Goal: Check status: Check status

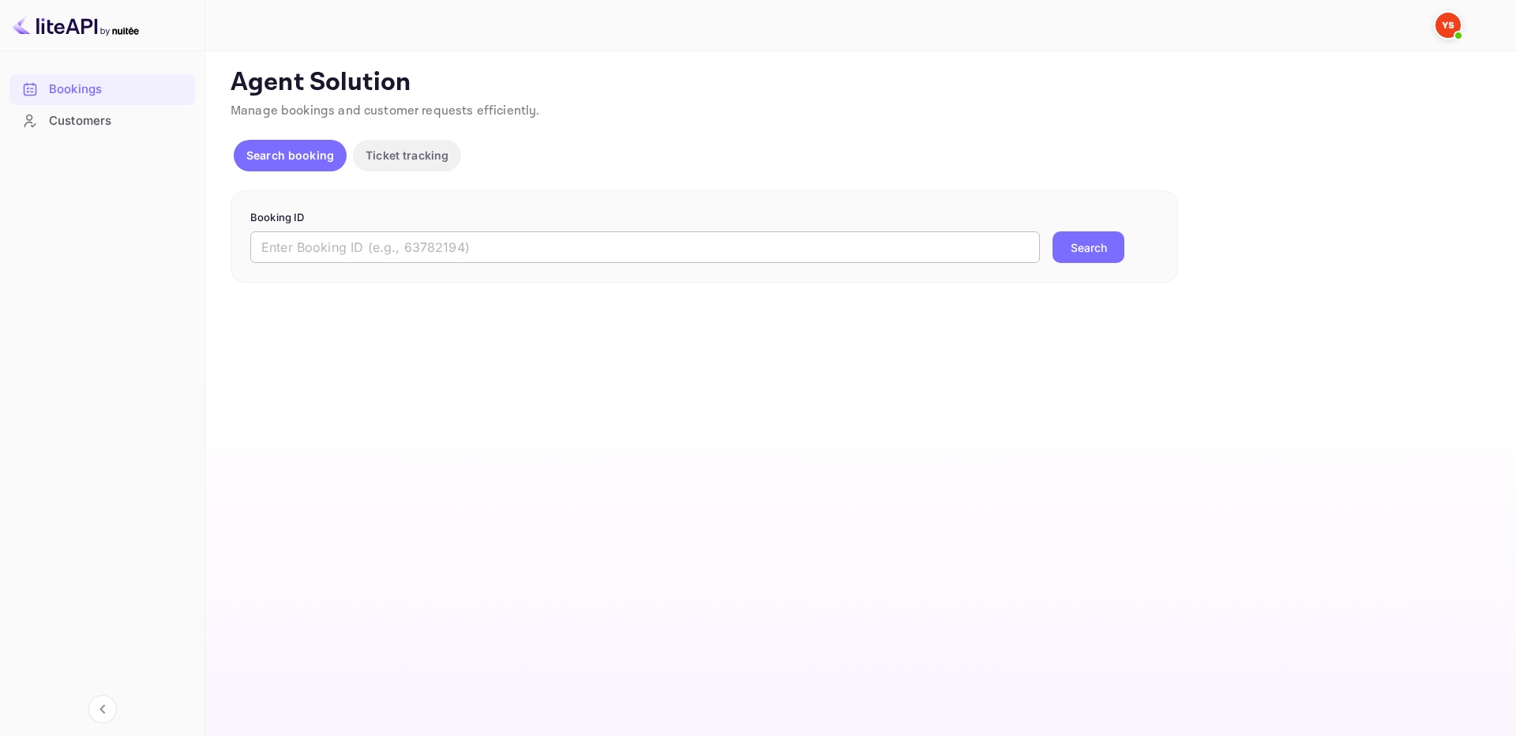
click at [652, 242] on input "text" at bounding box center [645, 247] width 790 height 32
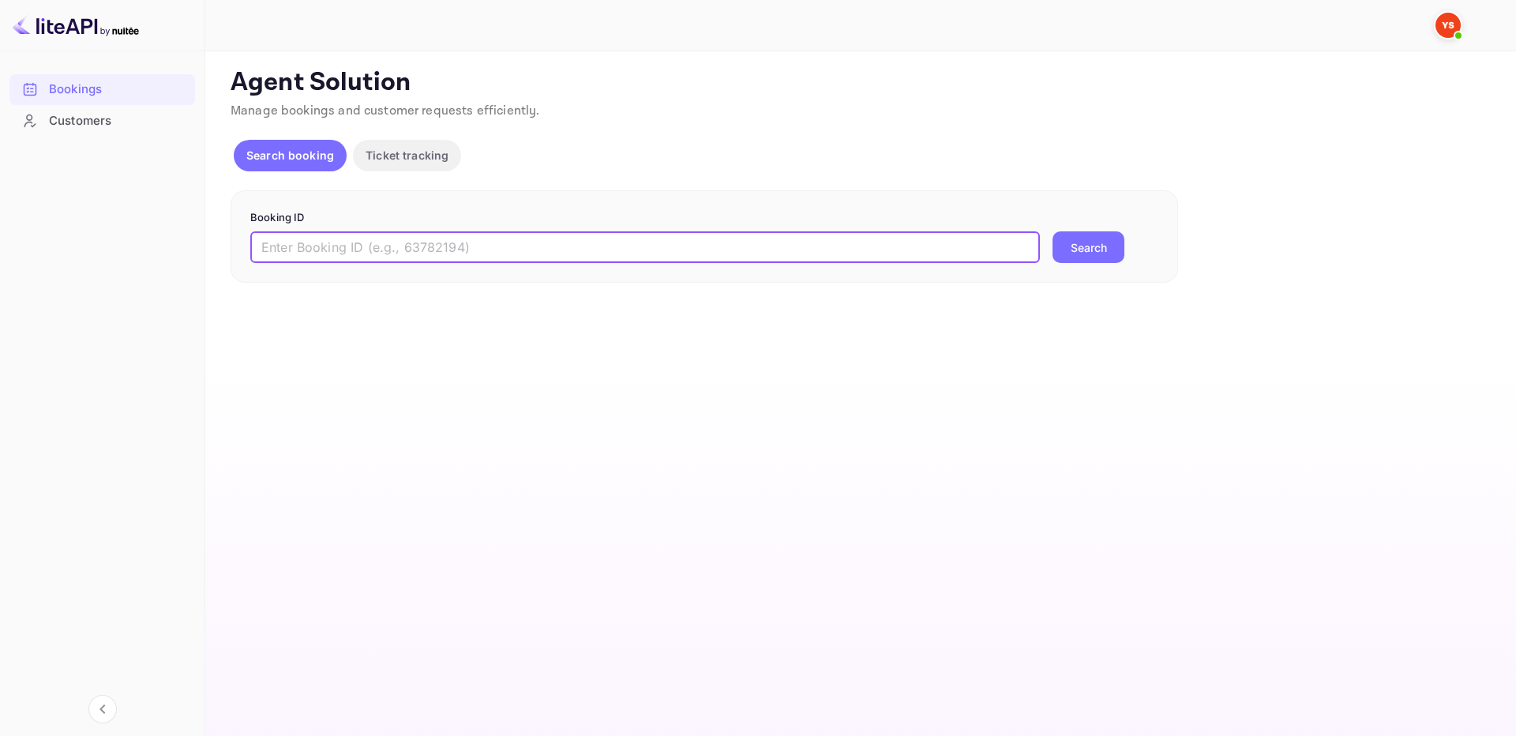
paste input "9667409"
type input "9667409"
drag, startPoint x: 1083, startPoint y: 253, endPoint x: 1058, endPoint y: 233, distance: 31.5
click at [1083, 251] on button "Search" at bounding box center [1089, 247] width 72 height 32
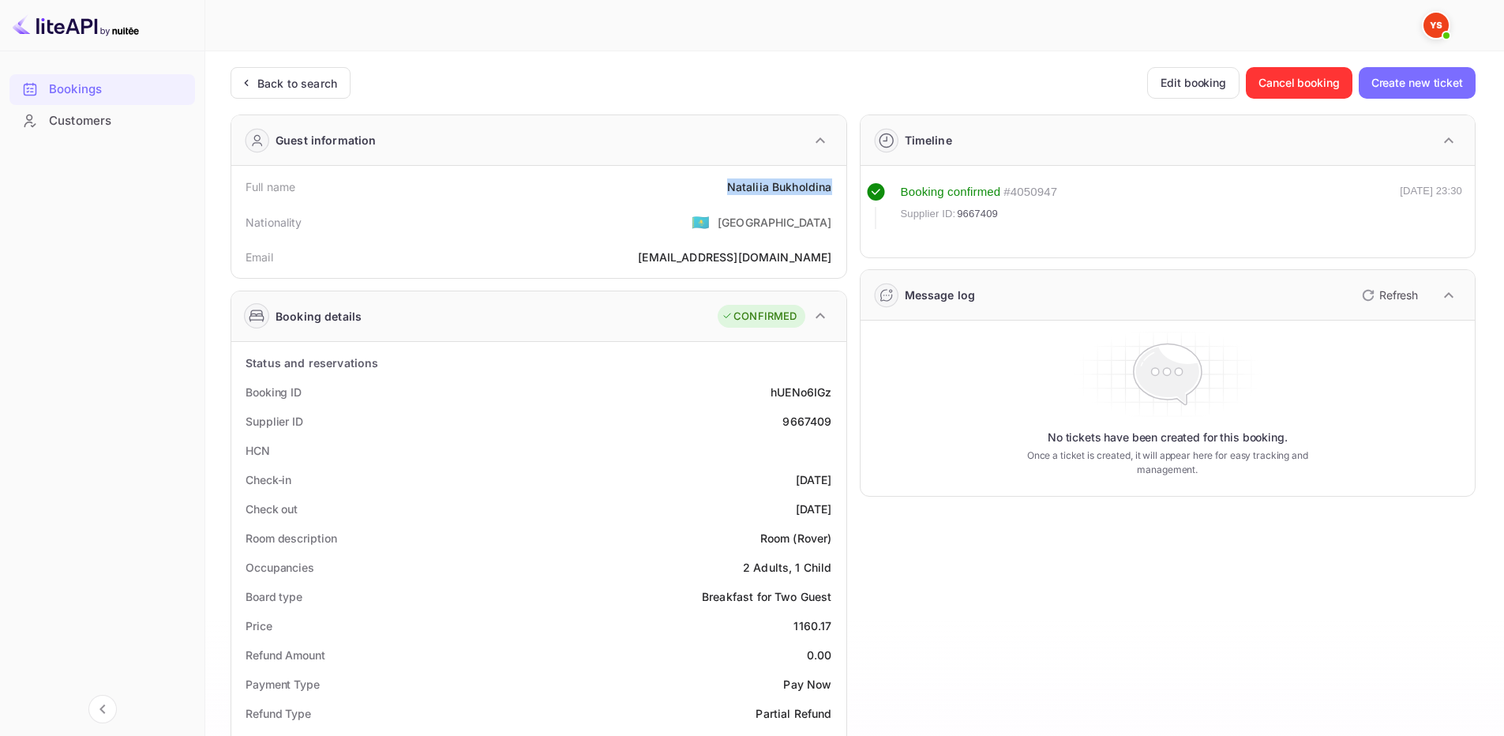
drag, startPoint x: 723, startPoint y: 190, endPoint x: 831, endPoint y: 188, distance: 107.4
click at [831, 188] on div "Full name [PERSON_NAME]" at bounding box center [539, 186] width 603 height 29
copy div "Nataliia Bukholdina"
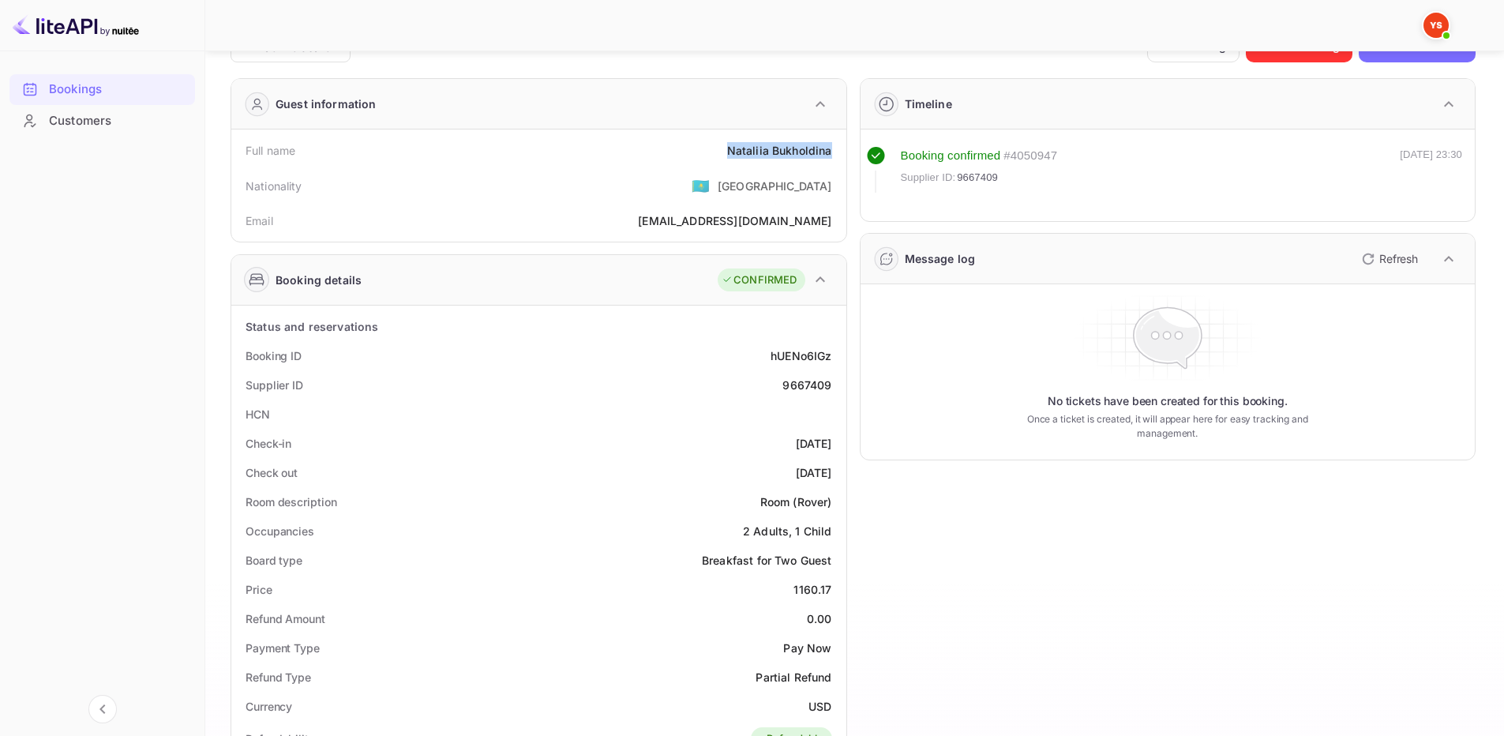
scroll to position [79, 0]
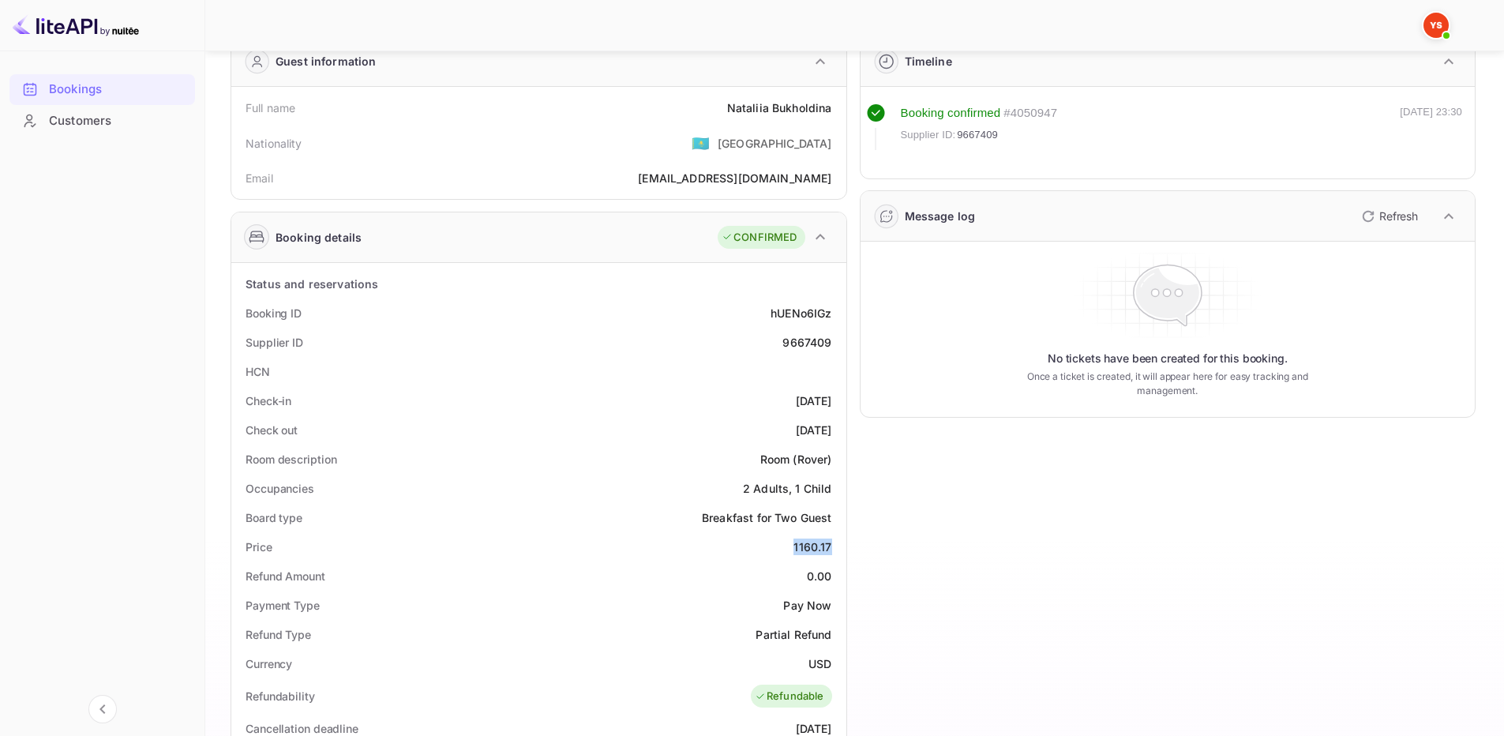
drag, startPoint x: 790, startPoint y: 550, endPoint x: 836, endPoint y: 549, distance: 46.6
click at [836, 549] on div "Price 1160.17" at bounding box center [539, 546] width 603 height 29
copy div "1160.17"
